Goal: Information Seeking & Learning: Learn about a topic

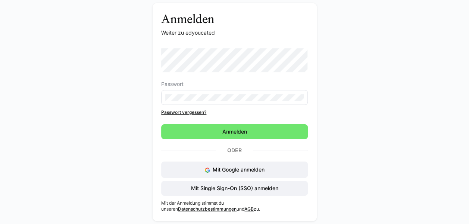
scroll to position [33, 0]
click at [242, 190] on span "Mit Single Sign-On (SSO) anmelden" at bounding box center [234, 188] width 89 height 7
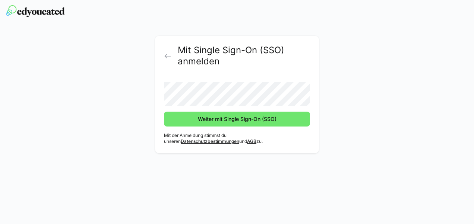
click at [277, 65] on h2 "Mit Single Sign-On (SSO) anmelden" at bounding box center [244, 56] width 132 height 22
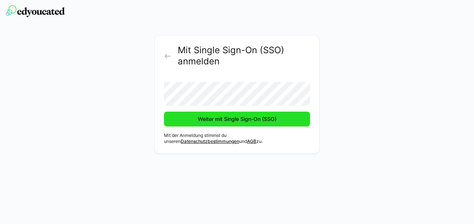
click at [251, 118] on span "Weiter mit Single Sign-On (SSO)" at bounding box center [237, 119] width 81 height 7
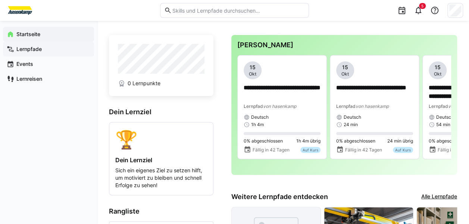
click at [0, 0] on app-navigation-label "Lernpfade" at bounding box center [0, 0] width 0 height 0
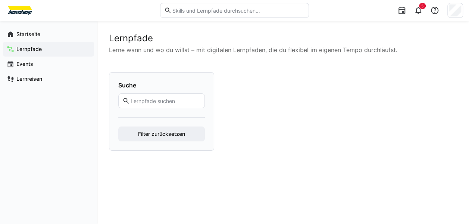
click at [151, 101] on input "text" at bounding box center [165, 101] width 71 height 7
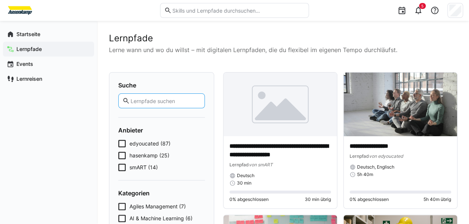
click at [138, 154] on span "hasenkamp (25)" at bounding box center [149, 155] width 40 height 7
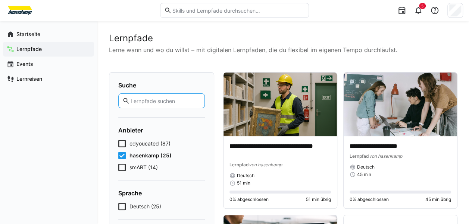
click at [155, 100] on input "text" at bounding box center [165, 101] width 71 height 7
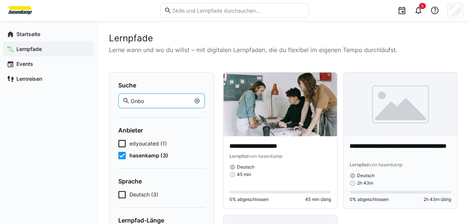
type input "Onbo"
click at [388, 116] on img at bounding box center [399, 105] width 113 height 64
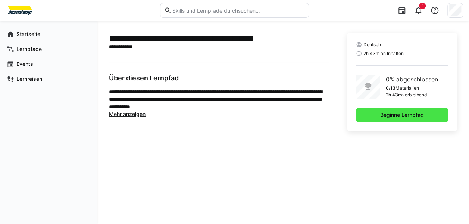
click at [425, 112] on span "Beginne Lernpfad" at bounding box center [402, 115] width 92 height 15
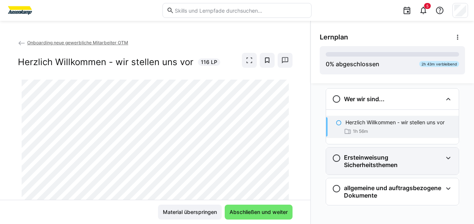
scroll to position [11, 0]
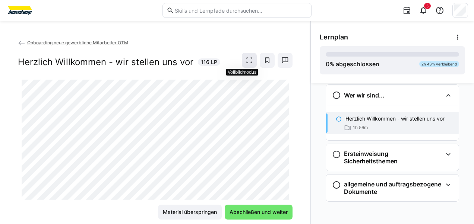
click at [242, 61] on span at bounding box center [249, 60] width 15 height 15
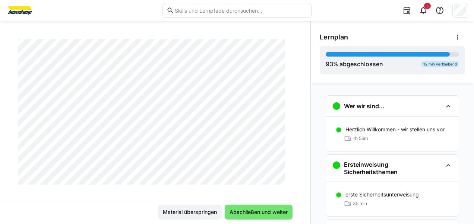
scroll to position [127, 0]
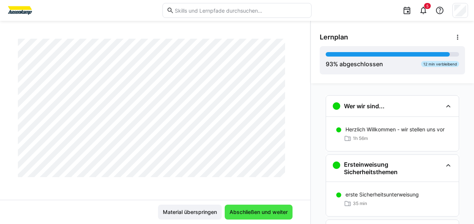
click at [251, 211] on span "Abschließen und weiter" at bounding box center [259, 212] width 60 height 7
click at [249, 210] on span "Abschließen und weiter" at bounding box center [259, 212] width 60 height 7
click at [249, 209] on span "Abschließen und weiter" at bounding box center [259, 212] width 60 height 7
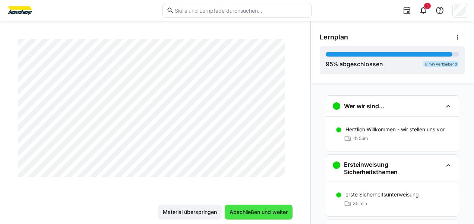
scroll to position [599, 0]
click at [253, 210] on span "Abschließen und weiter" at bounding box center [259, 212] width 60 height 7
click at [250, 210] on span "Abschließen und weiter" at bounding box center [259, 212] width 60 height 7
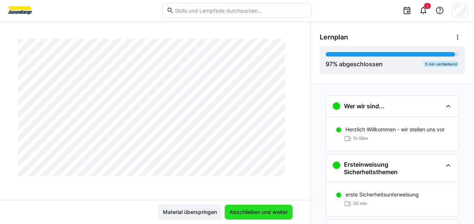
click at [250, 210] on span "Abschließen und weiter" at bounding box center [259, 212] width 60 height 7
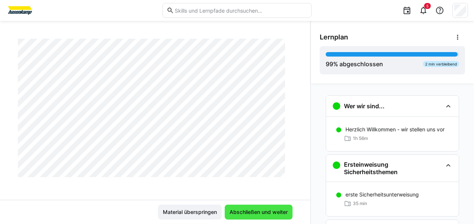
scroll to position [1319, 0]
click at [250, 210] on span "Abschließen und weiter" at bounding box center [259, 212] width 60 height 7
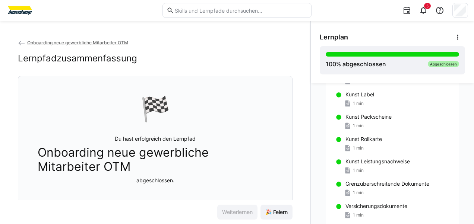
scroll to position [329, 0]
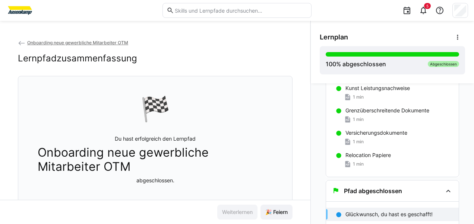
click at [355, 214] on p "Glückwunsch, du hast es geschafft!" at bounding box center [389, 214] width 87 height 7
click at [440, 63] on div "Abgeschlossen" at bounding box center [443, 64] width 31 height 6
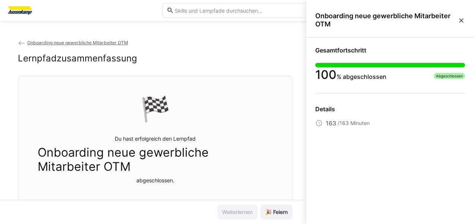
click at [462, 19] on eds-icon at bounding box center [461, 20] width 7 height 7
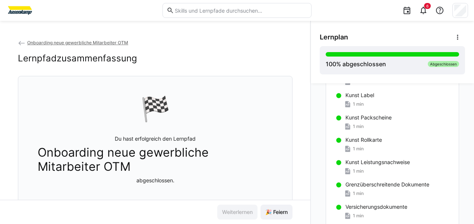
scroll to position [93, 0]
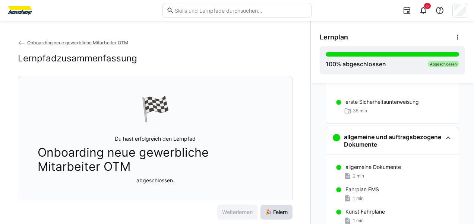
click at [281, 213] on span "🎉 Feiern" at bounding box center [276, 212] width 25 height 7
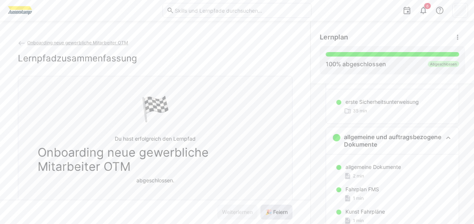
click at [281, 213] on span "🎉 Feiern" at bounding box center [276, 212] width 25 height 7
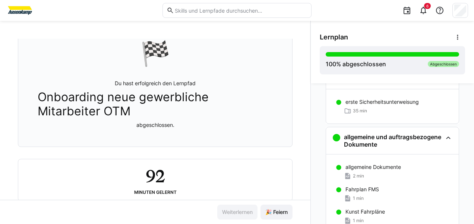
scroll to position [0, 0]
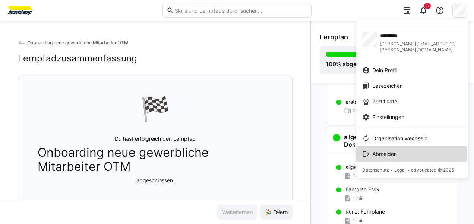
click at [391, 151] on span "Abmelden" at bounding box center [385, 154] width 25 height 7
